Goal: Find specific page/section: Find specific page/section

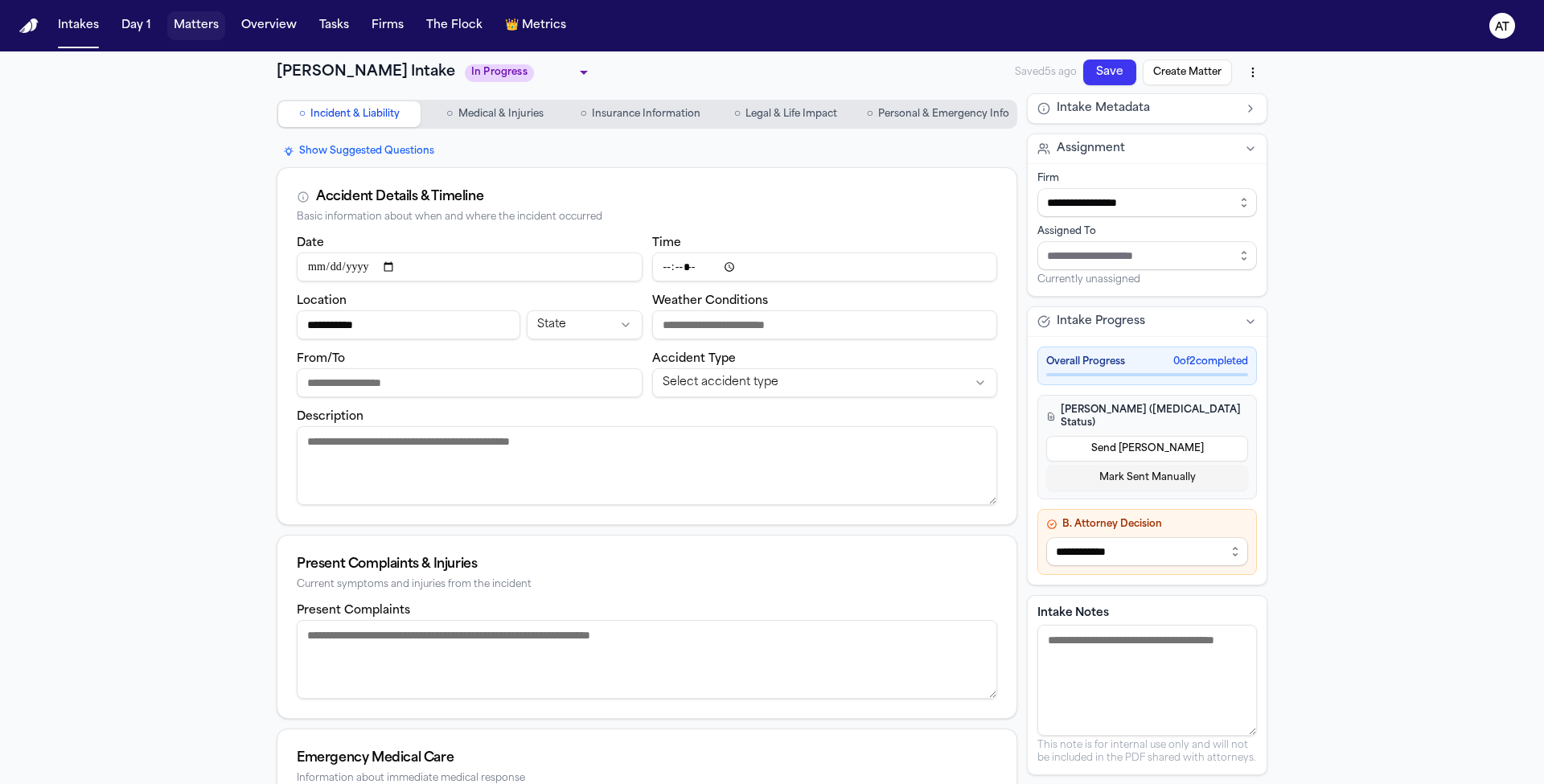
click at [201, 28] on button "Matters" at bounding box center [196, 25] width 58 height 29
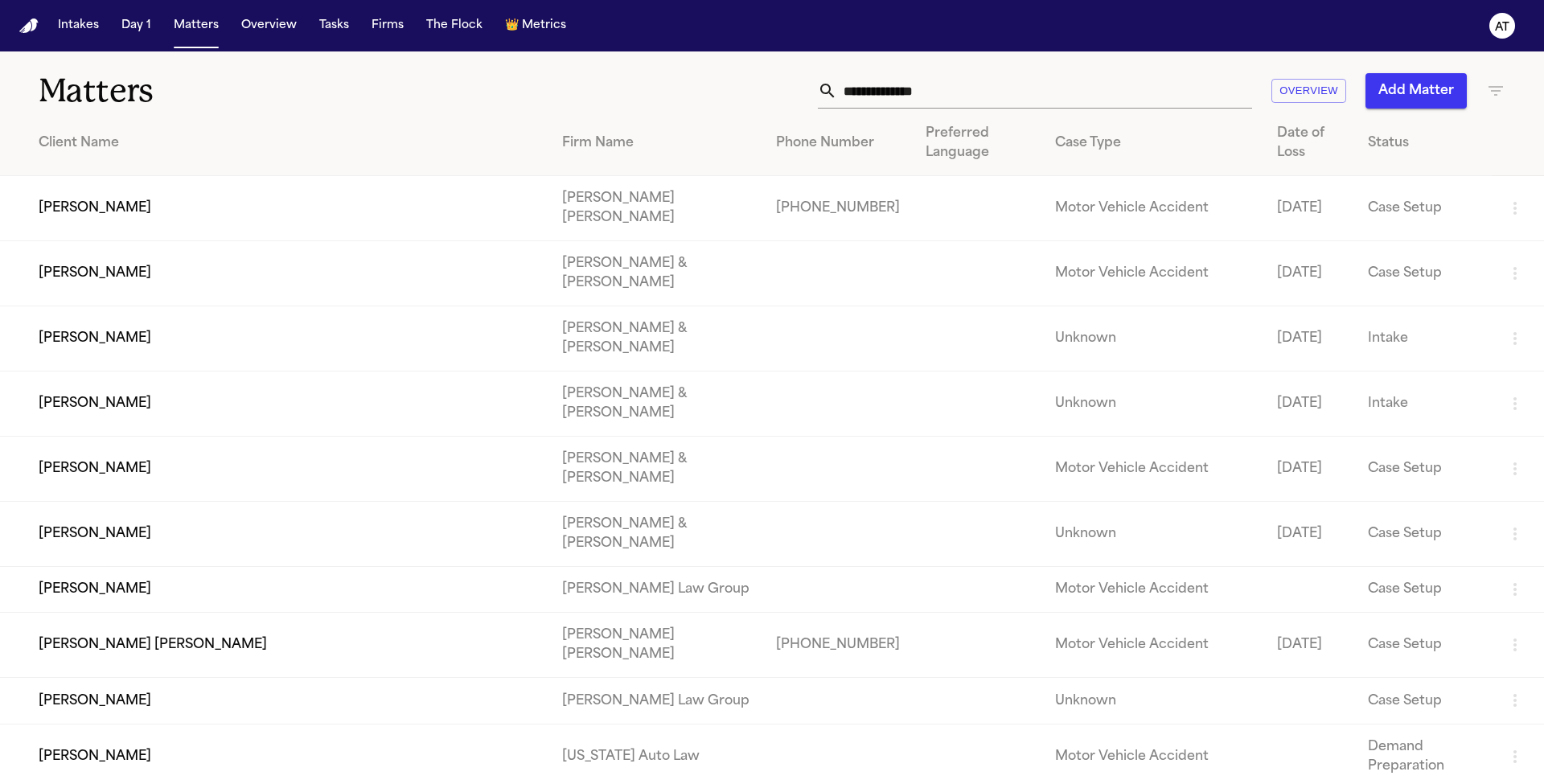
click at [957, 92] on input "text" at bounding box center [1044, 91] width 415 height 35
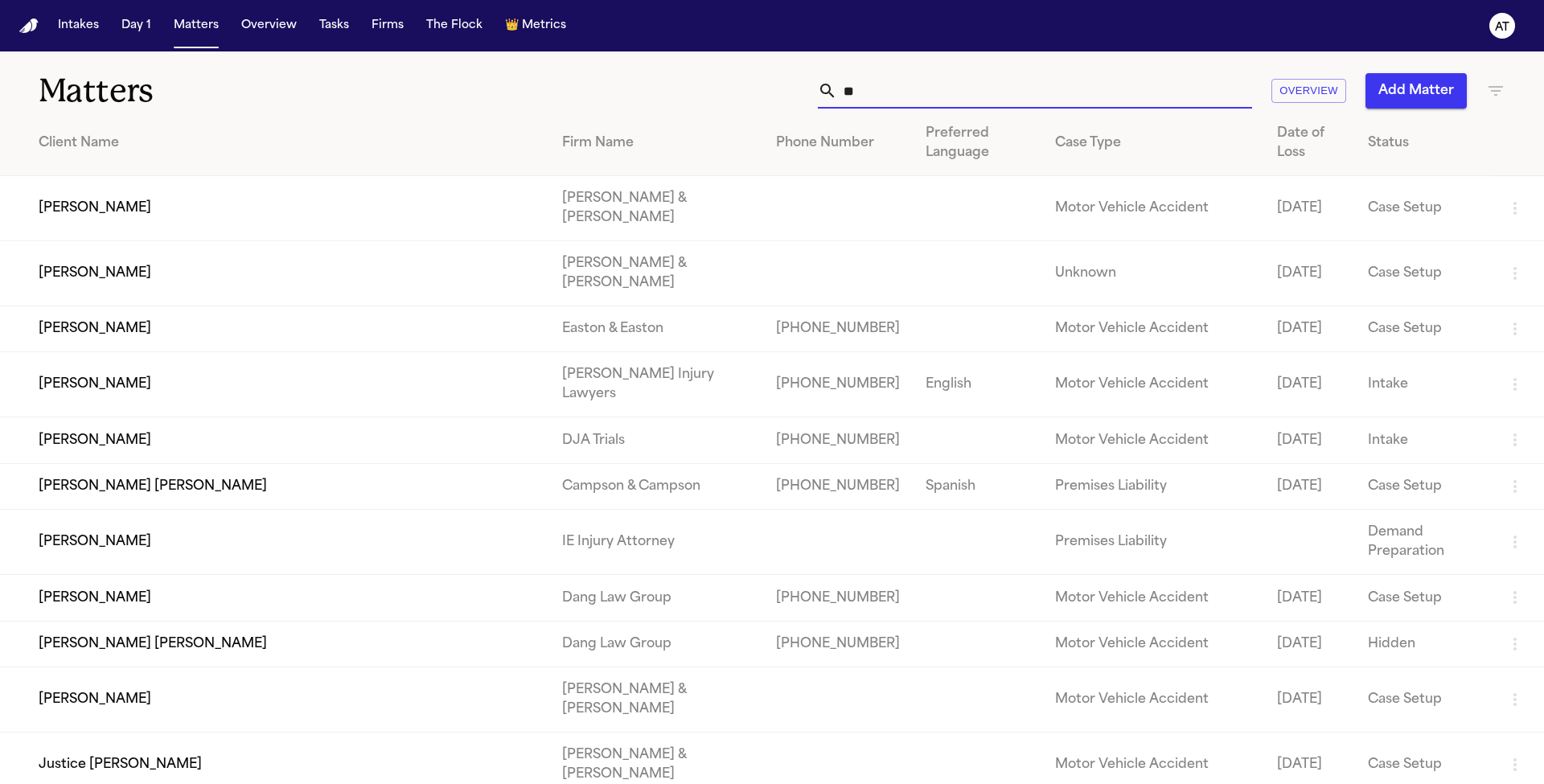
type input "*"
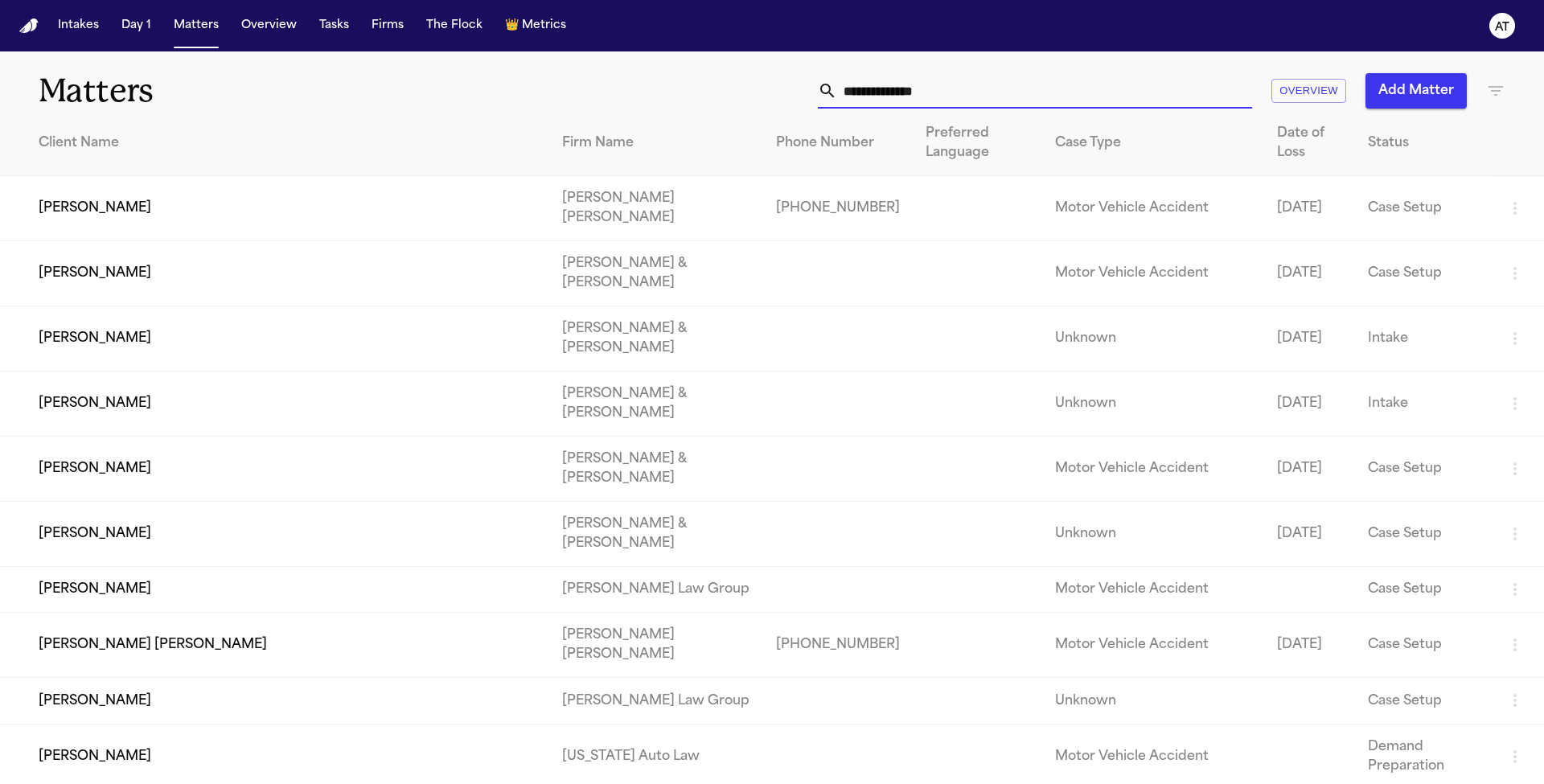
click at [921, 93] on input "text" at bounding box center [1044, 91] width 415 height 35
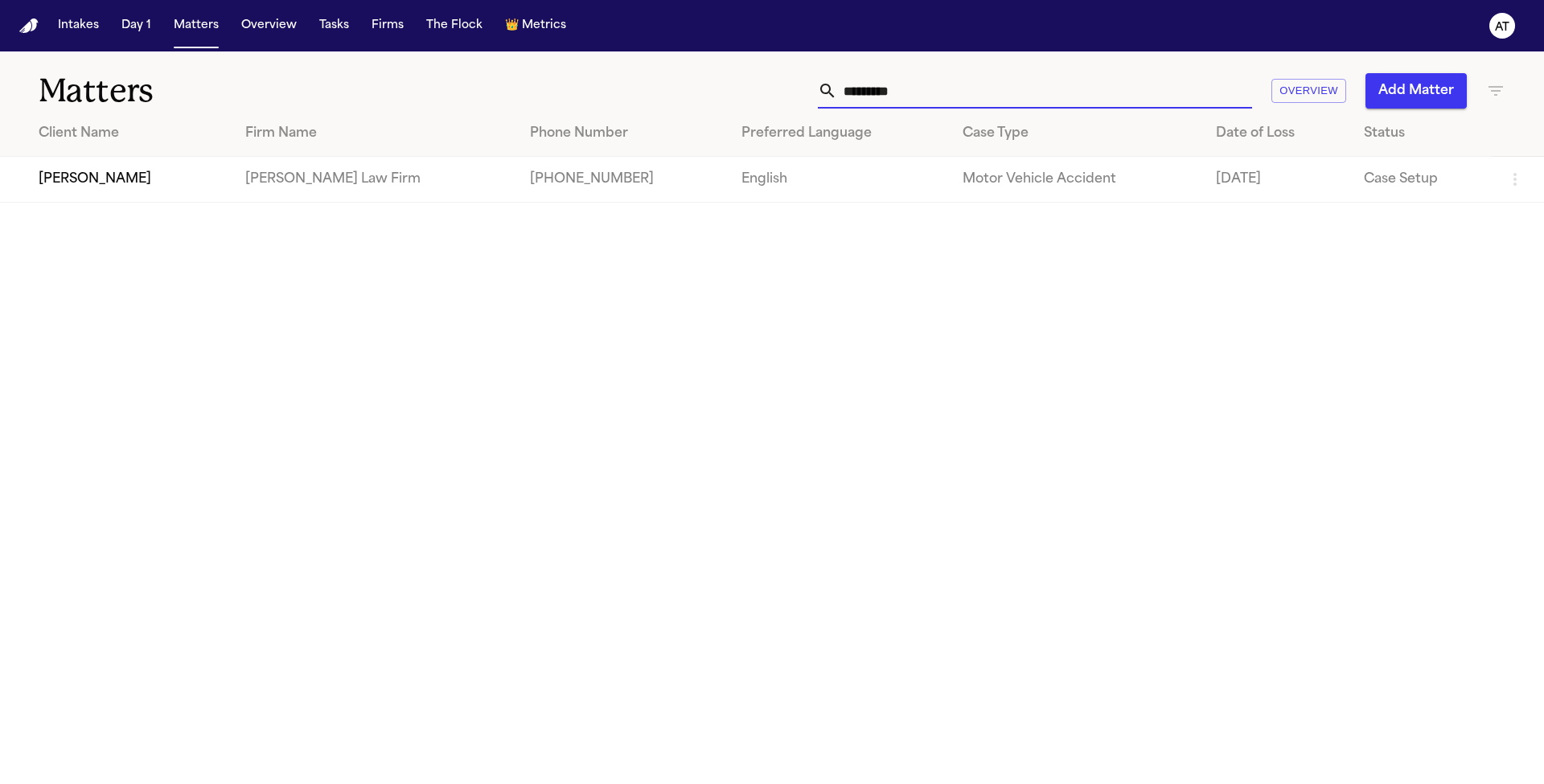
type input "*********"
click at [256, 183] on td "Martello Law Firm" at bounding box center [374, 180] width 285 height 46
click at [127, 187] on td "Jenni Perez" at bounding box center [116, 180] width 232 height 46
